Goal: Transaction & Acquisition: Purchase product/service

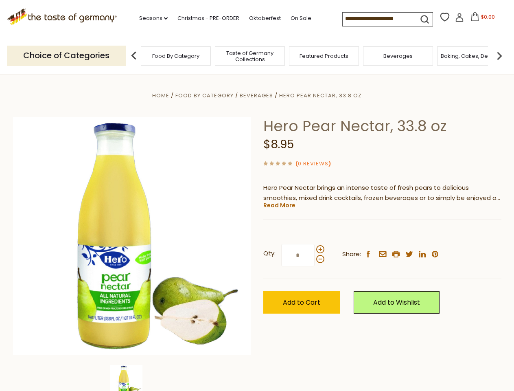
click at [257, 195] on div "Home Food By Category [GEOGRAPHIC_DATA] Hero Pear Nectar, 33.8 oz Hero Pear Nec…" at bounding box center [257, 246] width 500 height 313
click at [150, 18] on link "Seasons dropdown_arrow" at bounding box center [153, 18] width 28 height 9
click at [378, 19] on input at bounding box center [377, 18] width 69 height 11
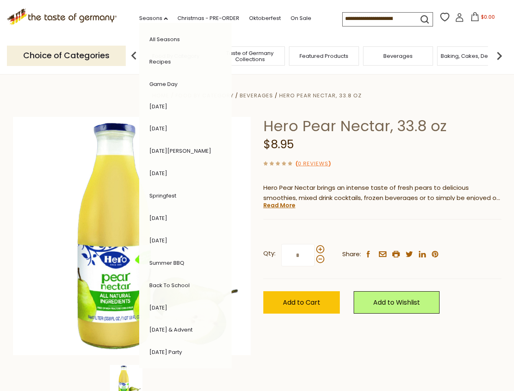
click at [481, 19] on span "$0.00" at bounding box center [488, 16] width 14 height 7
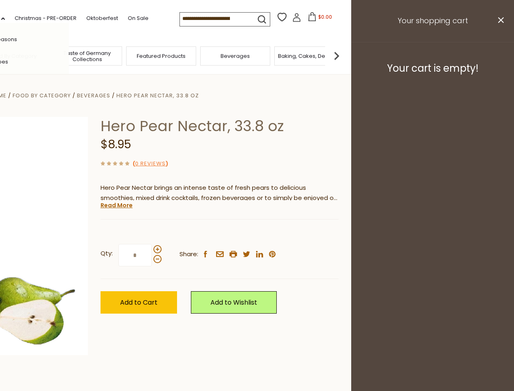
click at [69, 55] on div "All Seasons Recipes Game Day [DATE] [DATE] [DATE][PERSON_NAME] [DATE] Springfes…" at bounding box center [22, 195] width 92 height 345
click at [345, 55] on img at bounding box center [336, 56] width 16 height 16
click at [257, 232] on div "Qty: * Share: facebook email printer twitter linkedin pinterest" at bounding box center [220, 255] width 238 height 47
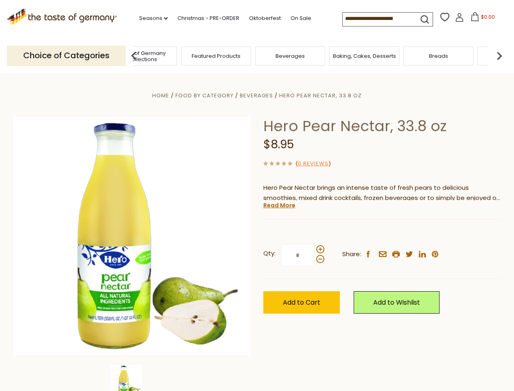
click at [132, 378] on img at bounding box center [126, 381] width 33 height 33
click at [279, 205] on link "Read More" at bounding box center [279, 205] width 32 height 8
